Goal: Transaction & Acquisition: Purchase product/service

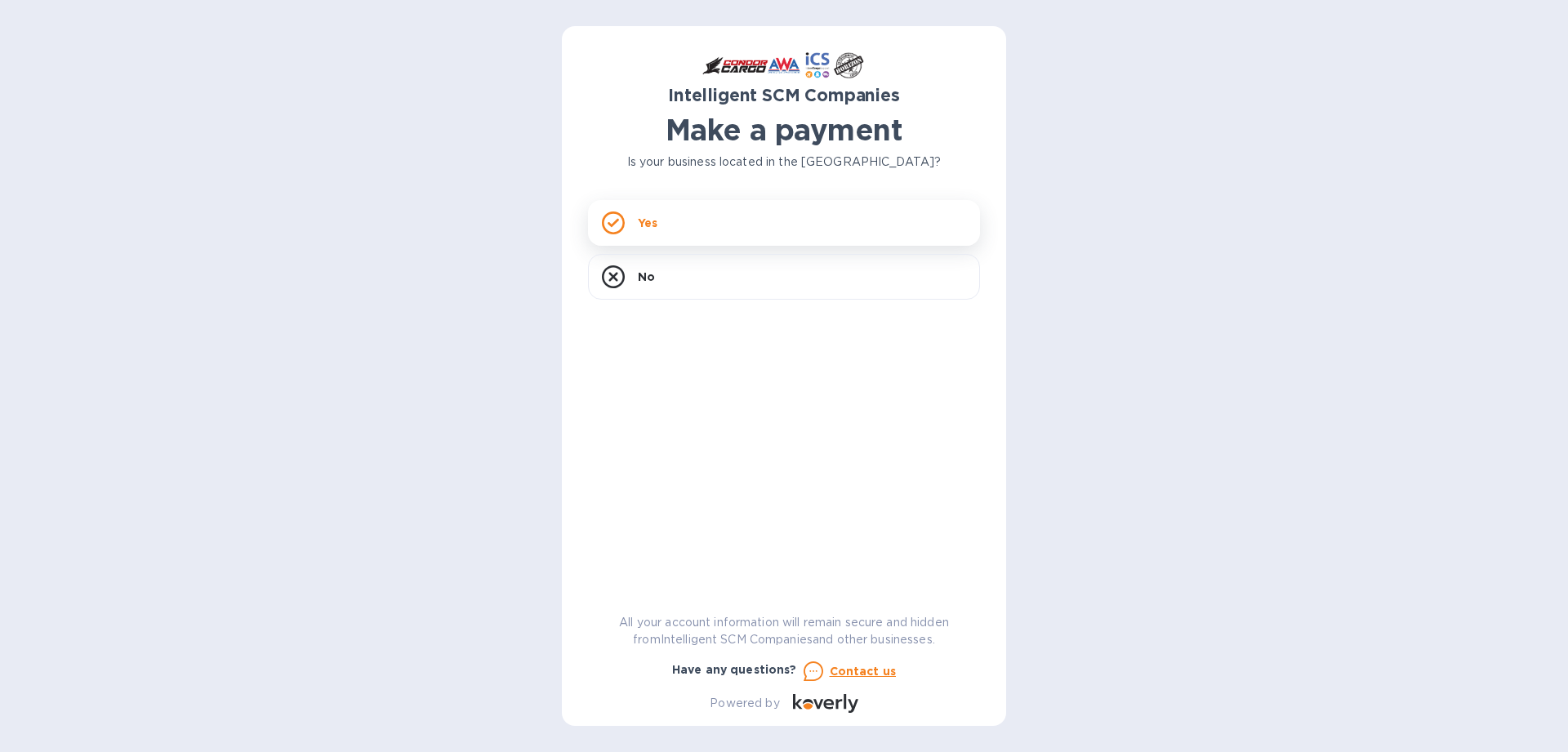
click at [659, 228] on div "Yes" at bounding box center [784, 222] width 392 height 45
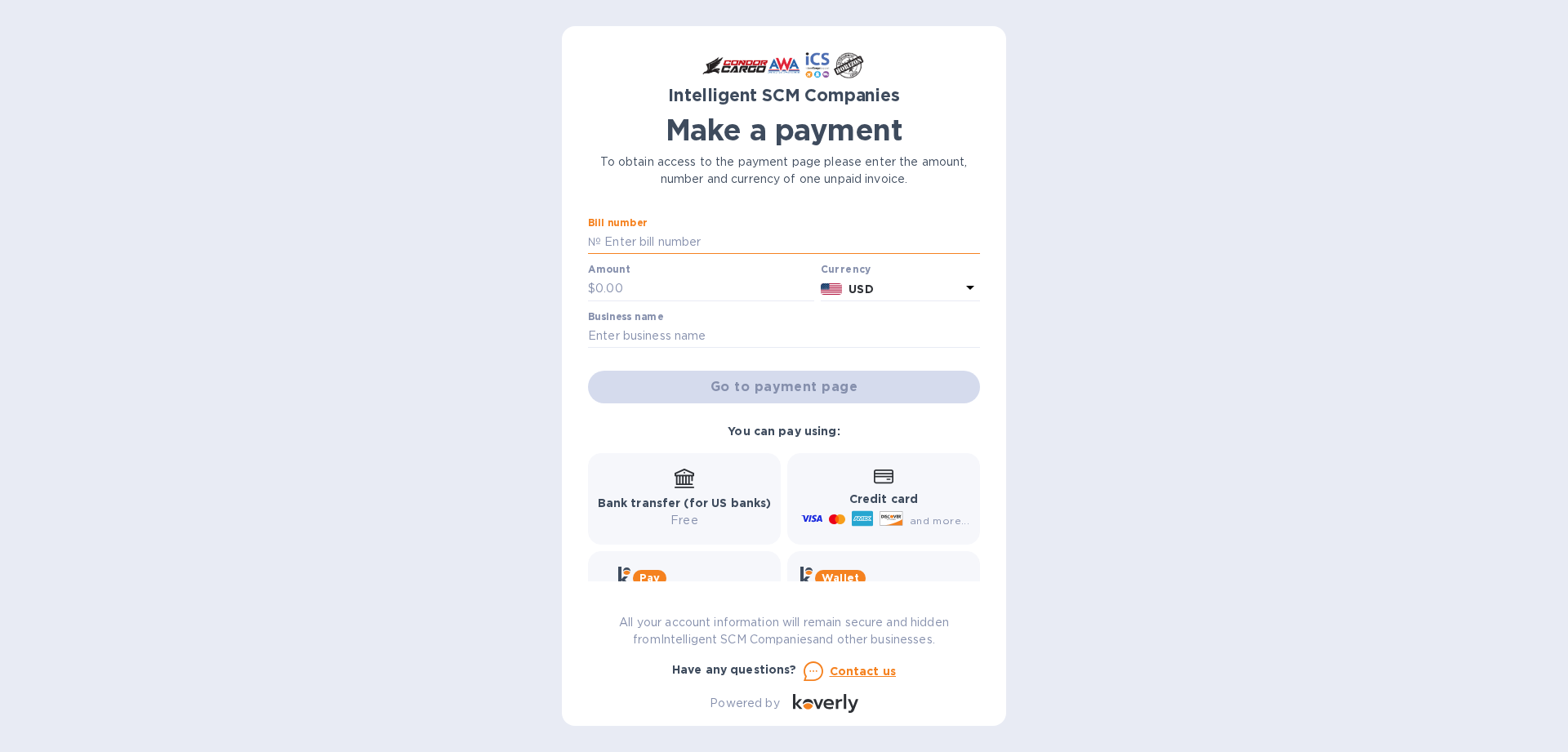
click at [664, 248] on input "text" at bounding box center [790, 243] width 379 height 24
click at [648, 238] on input "text" at bounding box center [790, 243] width 379 height 24
paste input "00393797"
type input "00393797"
click at [666, 292] on input "text" at bounding box center [705, 289] width 219 height 24
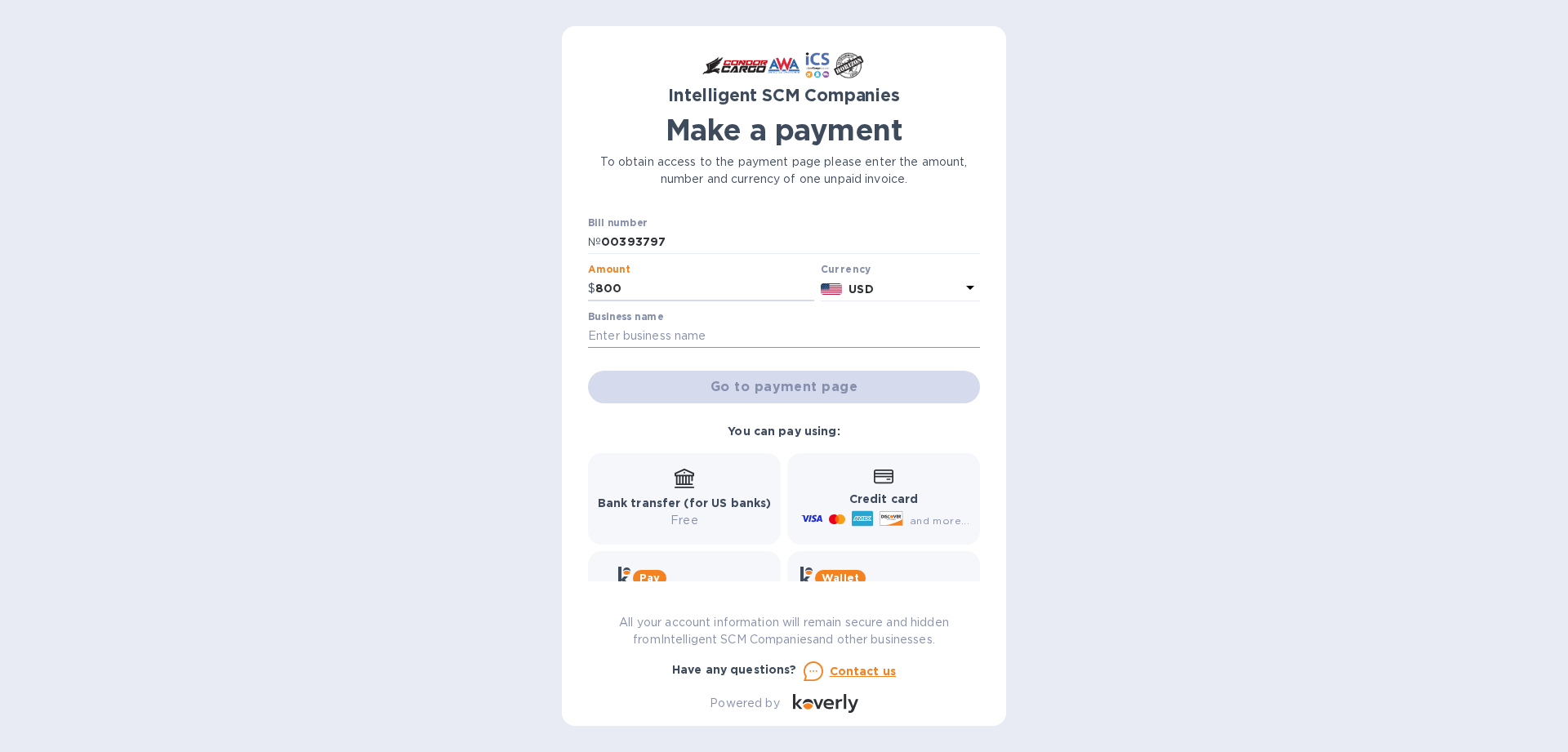
type input "800"
click at [665, 337] on input "text" at bounding box center [784, 336] width 392 height 24
type input "OA TRANSPORTATION"
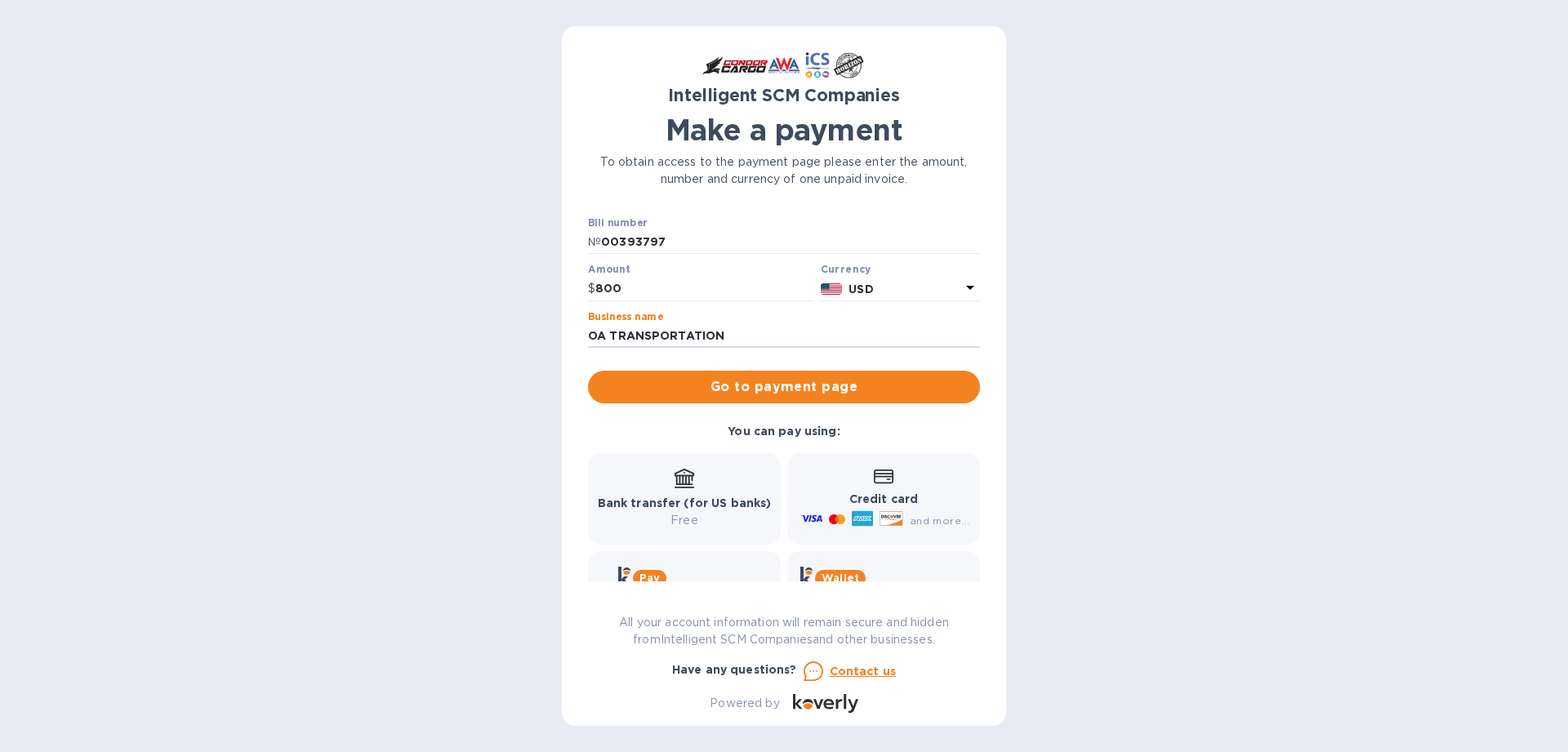
click at [822, 390] on span "Go to payment page" at bounding box center [784, 386] width 366 height 19
